Goal: Navigation & Orientation: Find specific page/section

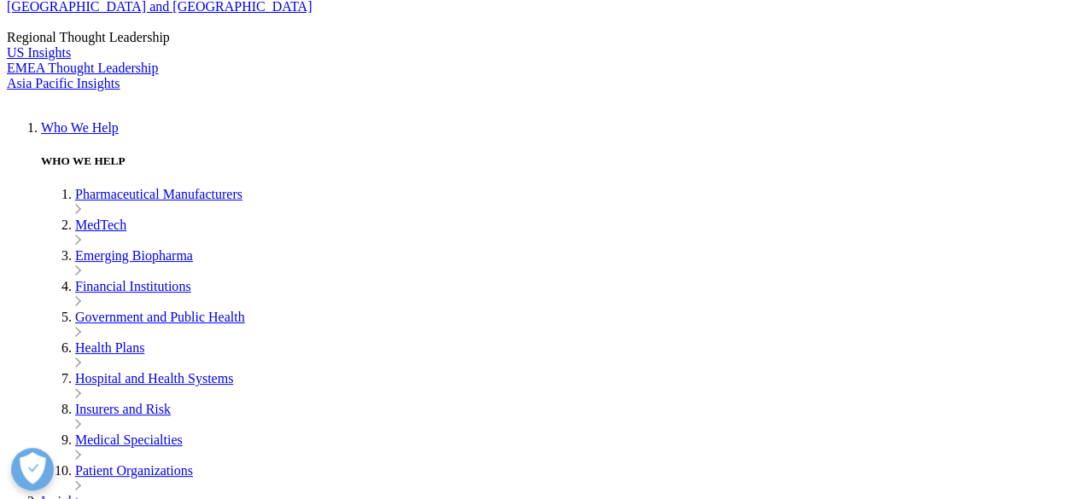
scroll to position [341, 0]
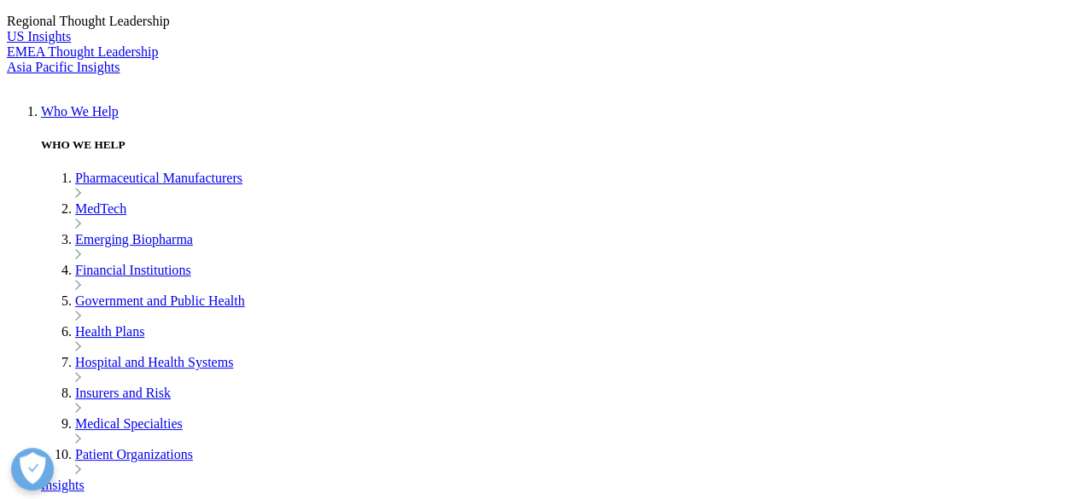
drag, startPoint x: 319, startPoint y: 276, endPoint x: 226, endPoint y: 255, distance: 95.3
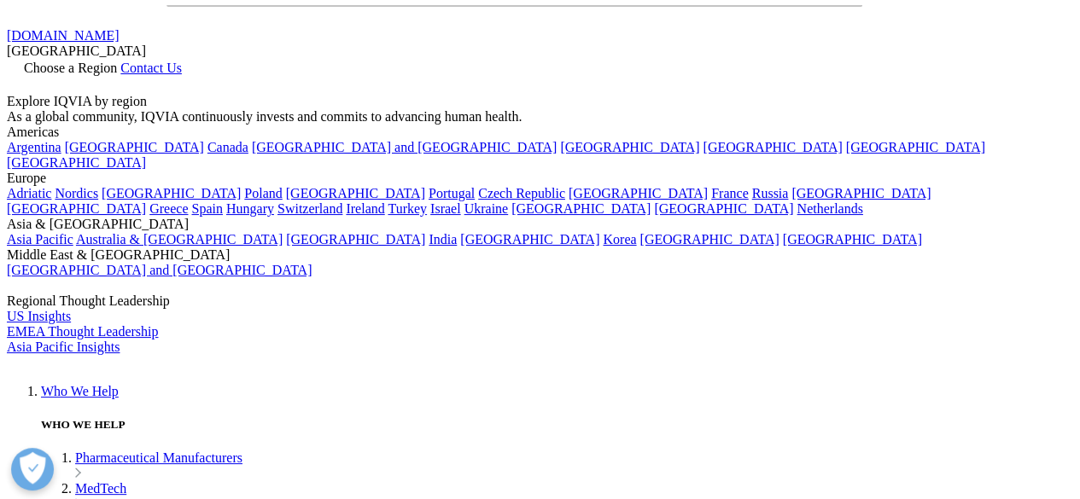
scroll to position [0, 0]
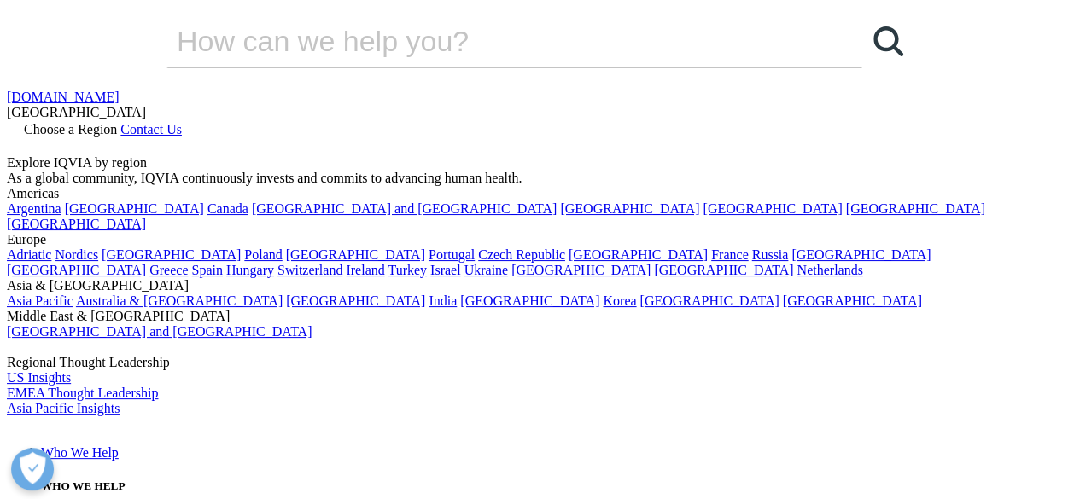
click at [138, 90] on div "IQVIA.COM United States" at bounding box center [540, 105] width 1066 height 31
click at [148, 105] on div "[GEOGRAPHIC_DATA]" at bounding box center [540, 112] width 1066 height 15
click at [61, 428] on img at bounding box center [75, 428] width 137 height 0
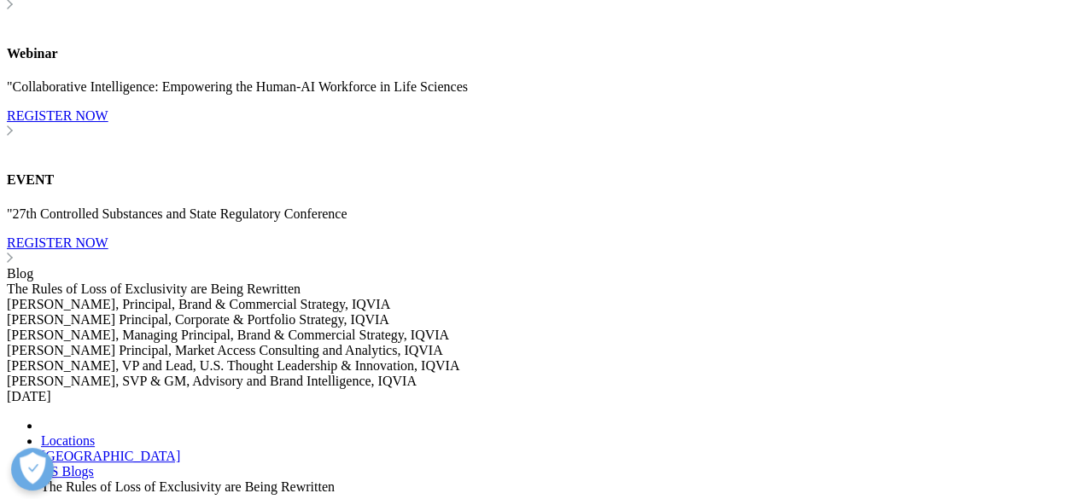
scroll to position [8450, 0]
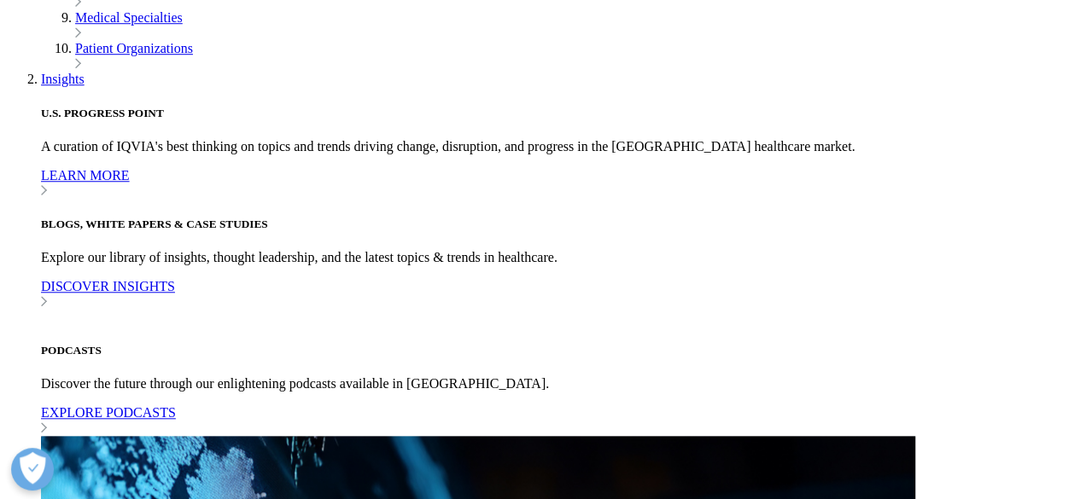
scroll to position [3953, 0]
